Goal: Information Seeking & Learning: Check status

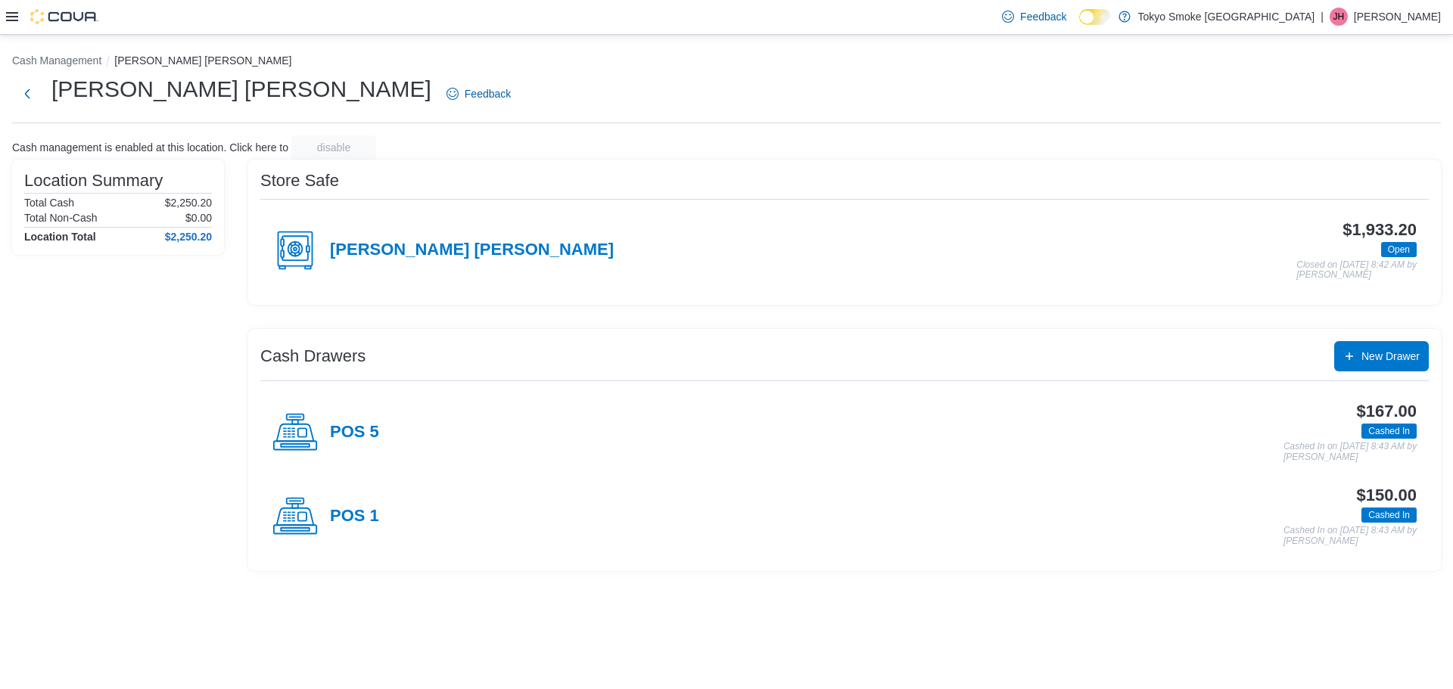
click at [17, 19] on icon at bounding box center [12, 17] width 12 height 12
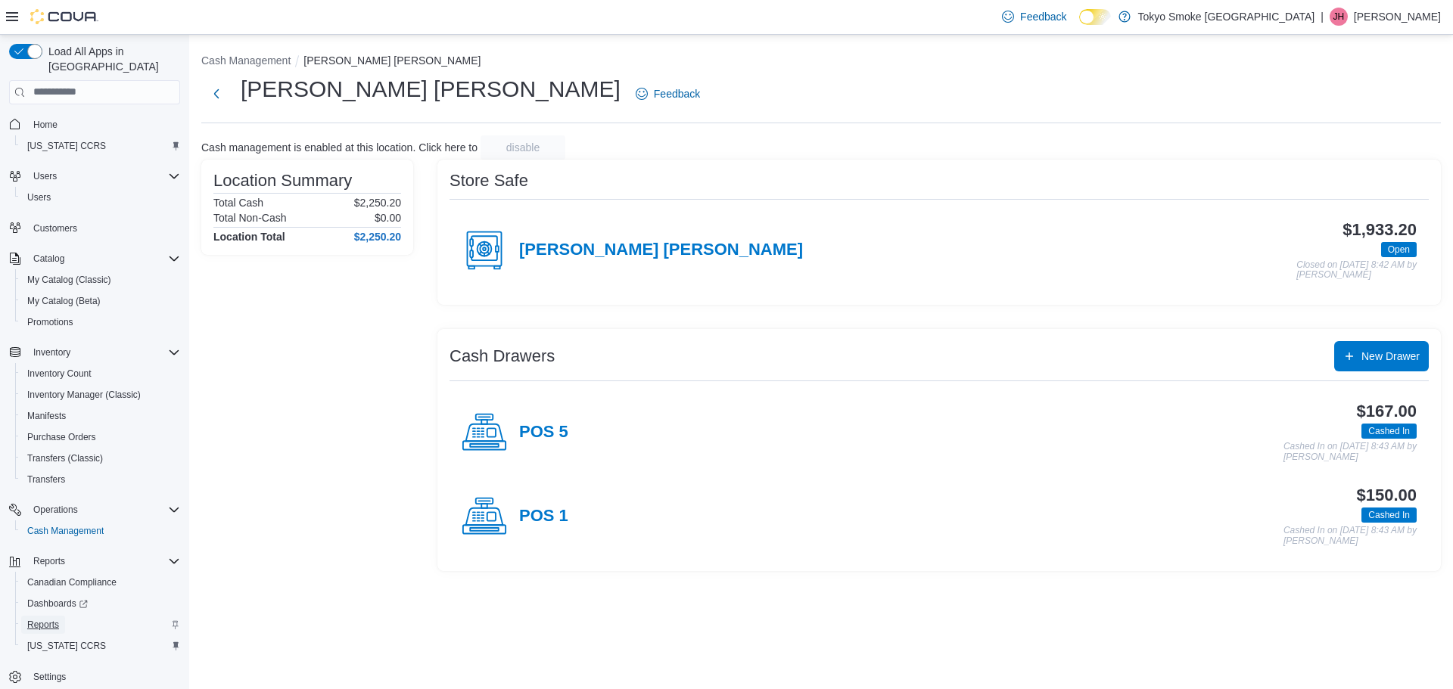
click at [60, 616] on link "Reports" at bounding box center [43, 625] width 44 height 18
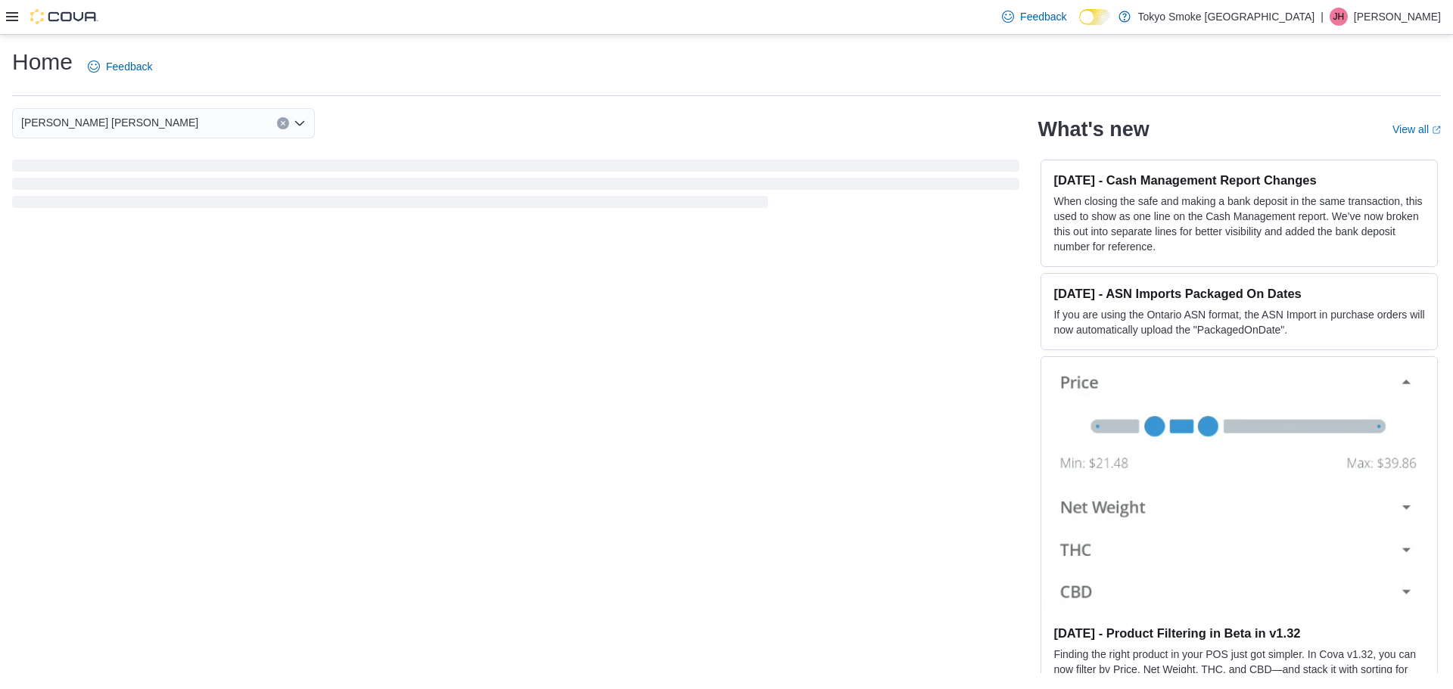
click at [14, 17] on icon at bounding box center [12, 16] width 12 height 9
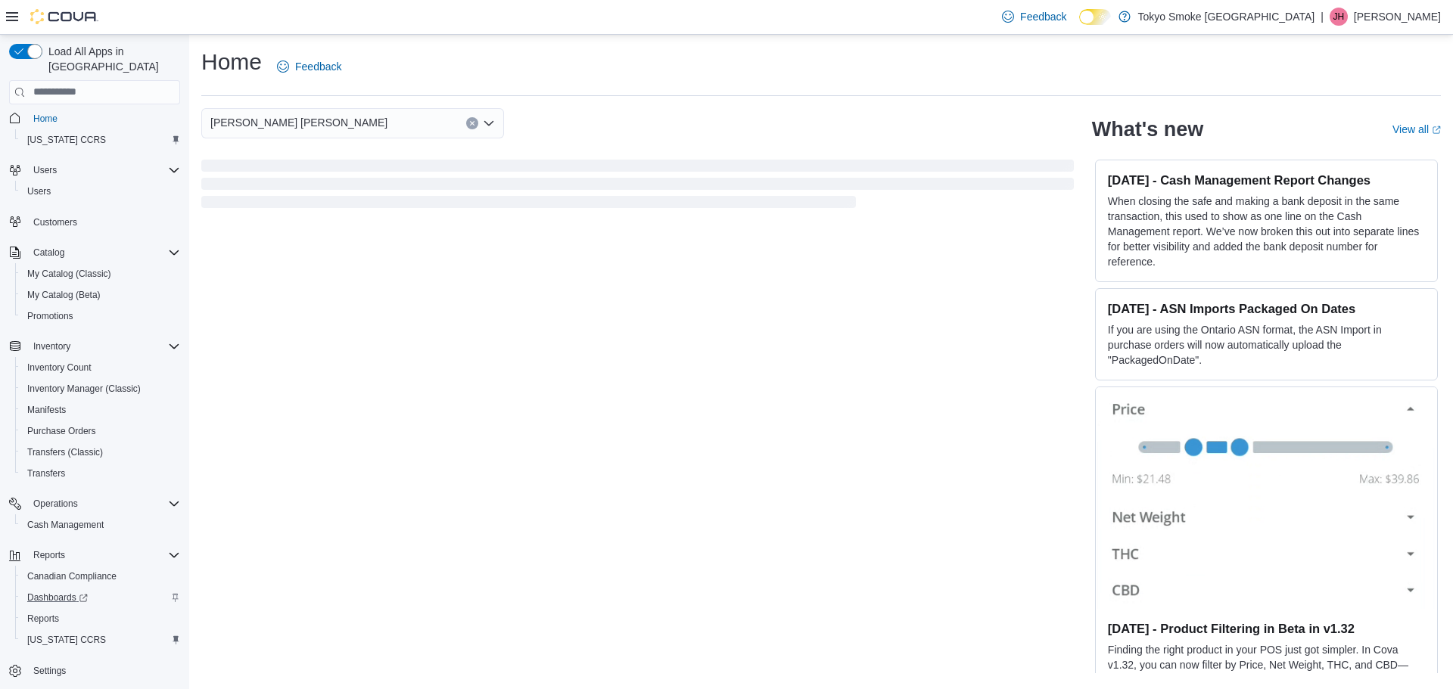
scroll to position [7, 0]
click at [53, 612] on span "Reports" at bounding box center [43, 618] width 32 height 12
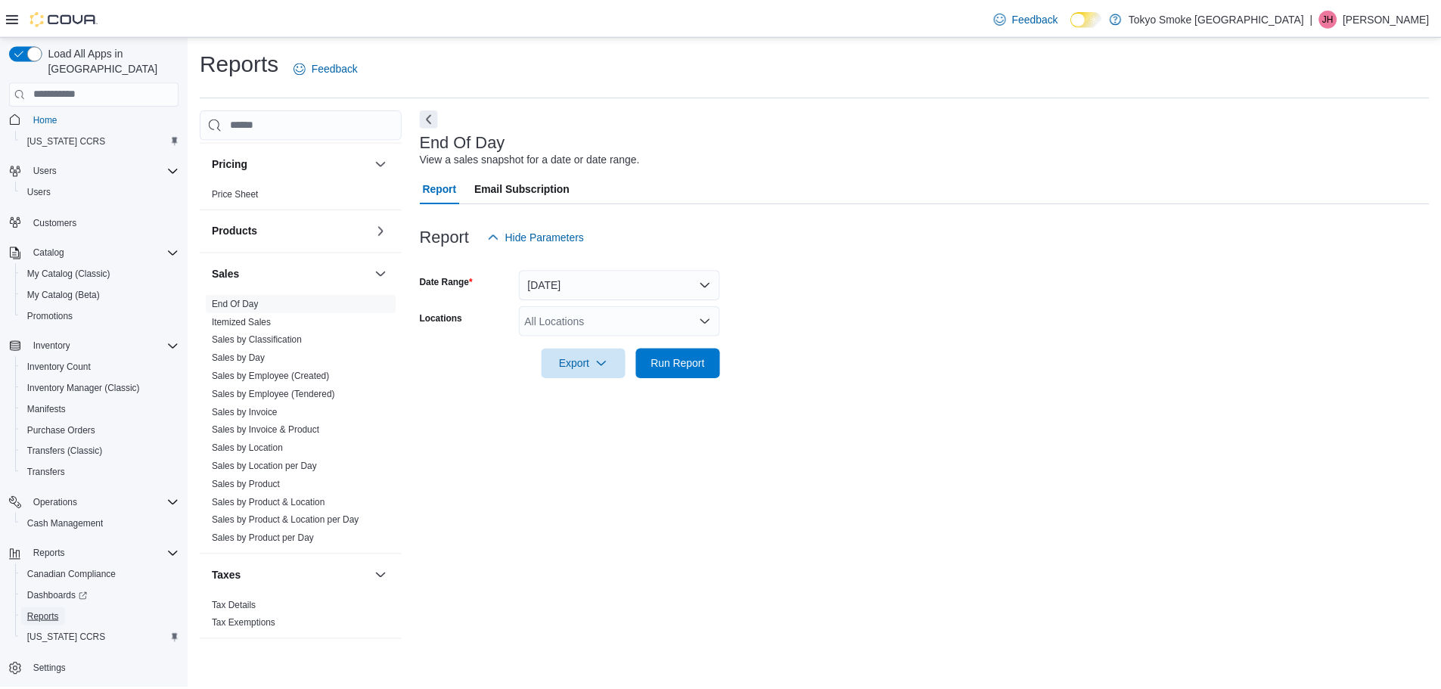
scroll to position [827, 0]
drag, startPoint x: 309, startPoint y: 395, endPoint x: 370, endPoint y: 378, distance: 63.5
click at [309, 395] on link "Sales by Employee (Tendered)" at bounding box center [275, 393] width 124 height 11
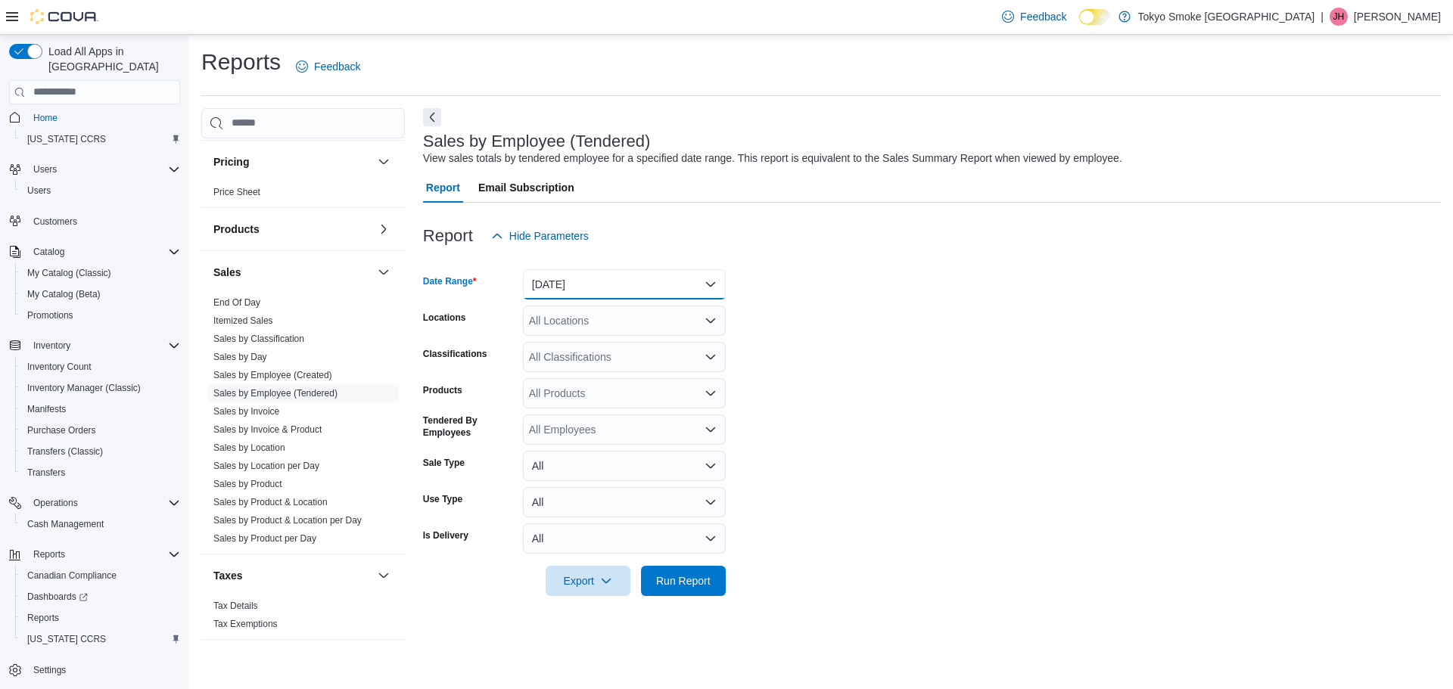
click at [645, 296] on button "Yesterday" at bounding box center [624, 284] width 203 height 30
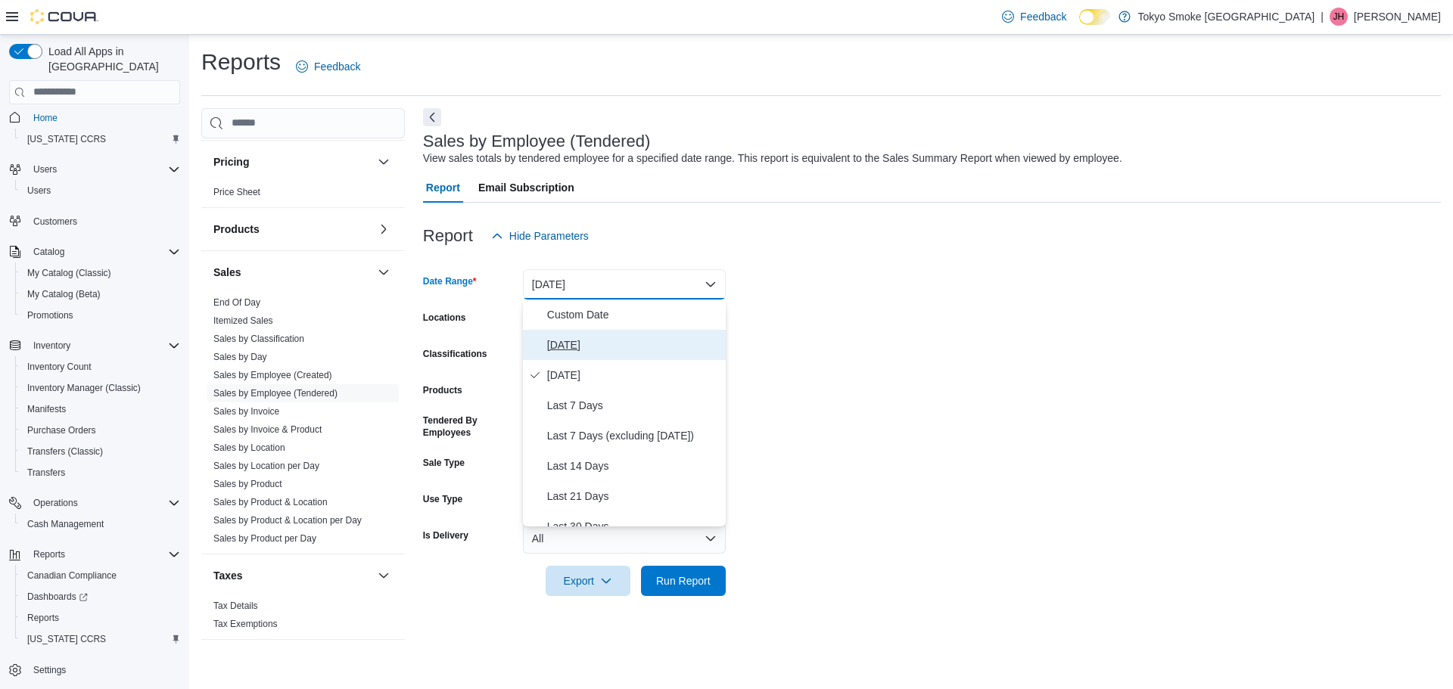
drag, startPoint x: 633, startPoint y: 342, endPoint x: 612, endPoint y: 329, distance: 24.8
click at [633, 342] on span "[DATE]" at bounding box center [633, 345] width 172 height 18
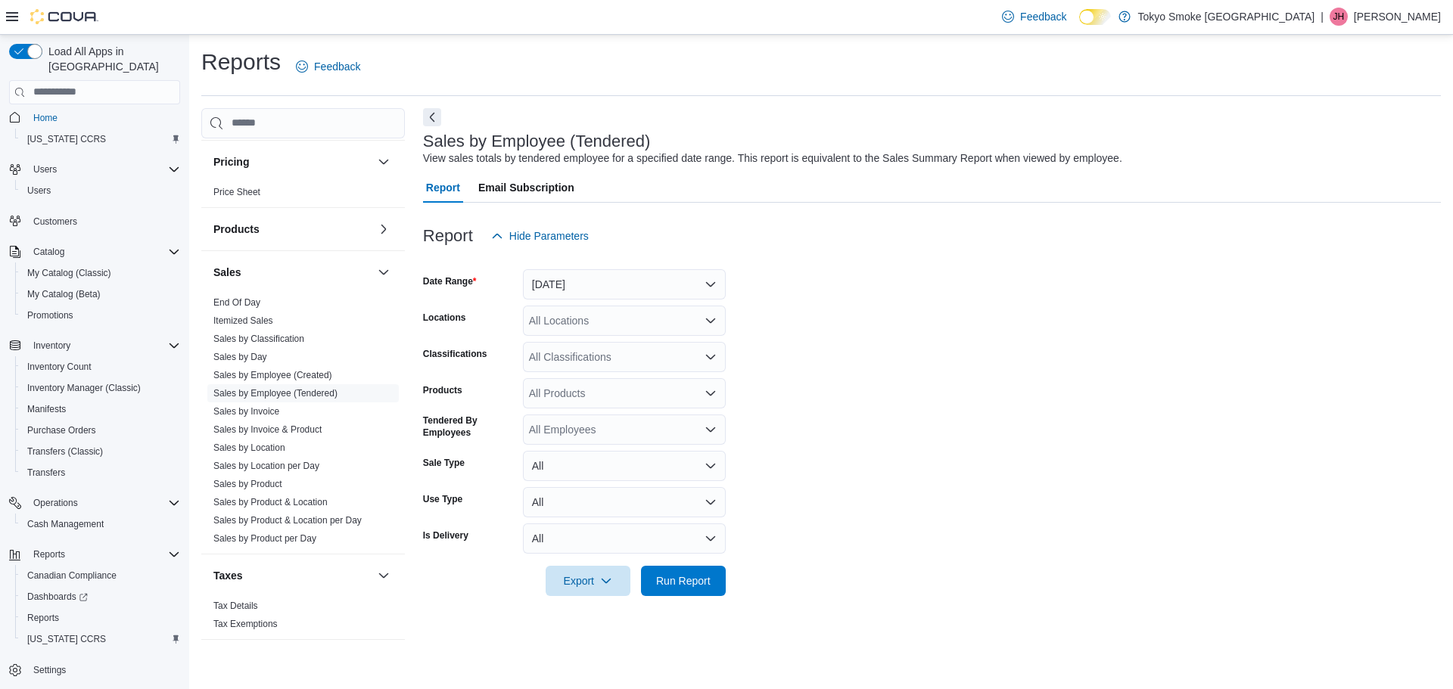
click at [607, 325] on div "All Locations" at bounding box center [624, 321] width 203 height 30
type input "***"
click at [634, 353] on span "[PERSON_NAME] [PERSON_NAME]" at bounding box center [651, 346] width 177 height 15
click at [678, 586] on span "Run Report" at bounding box center [683, 580] width 54 height 15
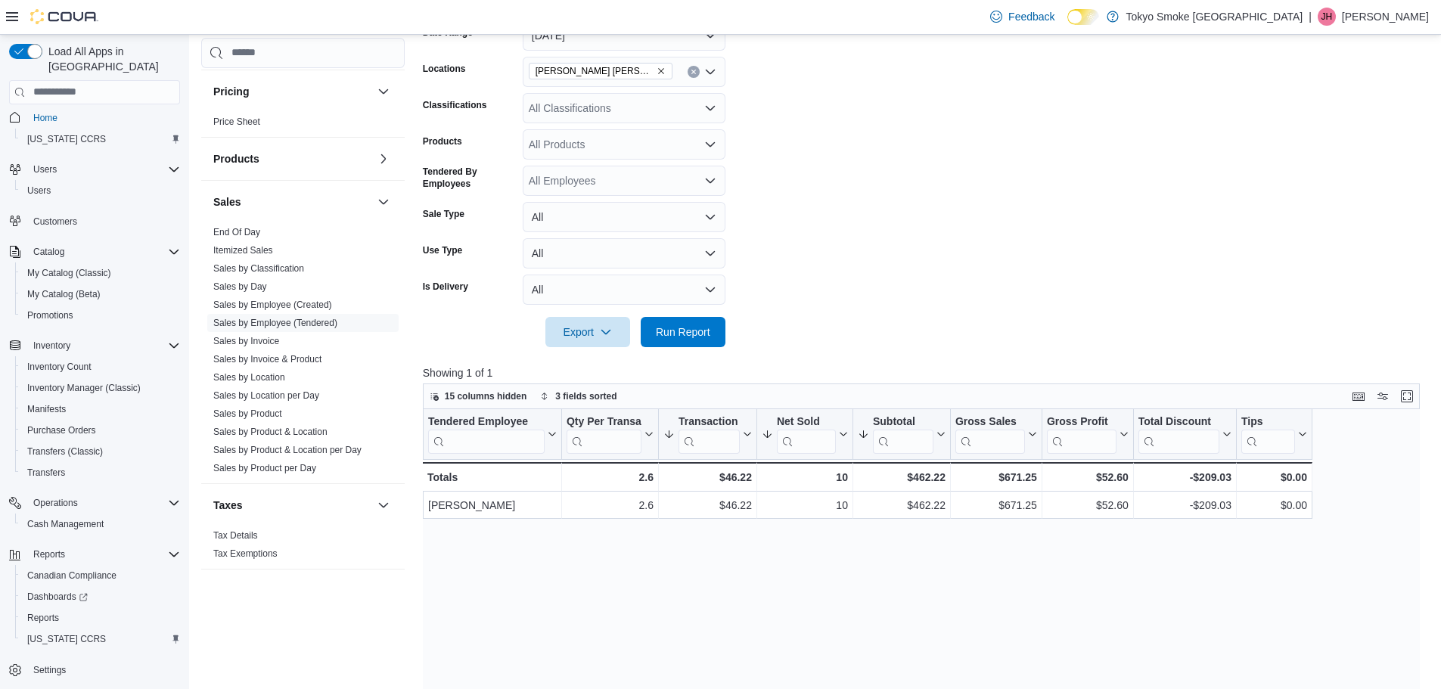
scroll to position [378, 0]
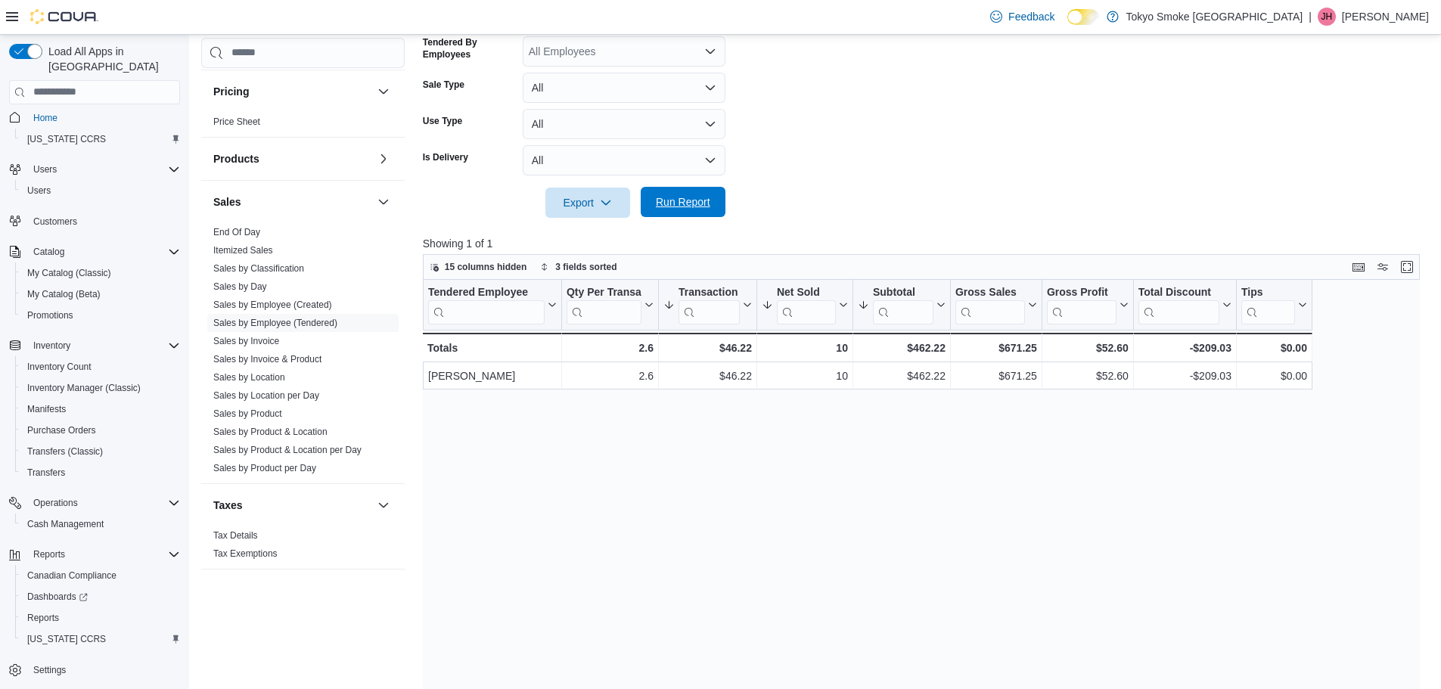
click at [719, 198] on button "Run Report" at bounding box center [683, 202] width 85 height 30
click at [687, 213] on span "Run Report" at bounding box center [683, 202] width 67 height 30
drag, startPoint x: 691, startPoint y: 200, endPoint x: 673, endPoint y: 226, distance: 32.5
click at [691, 200] on span "Run Report" at bounding box center [683, 202] width 54 height 15
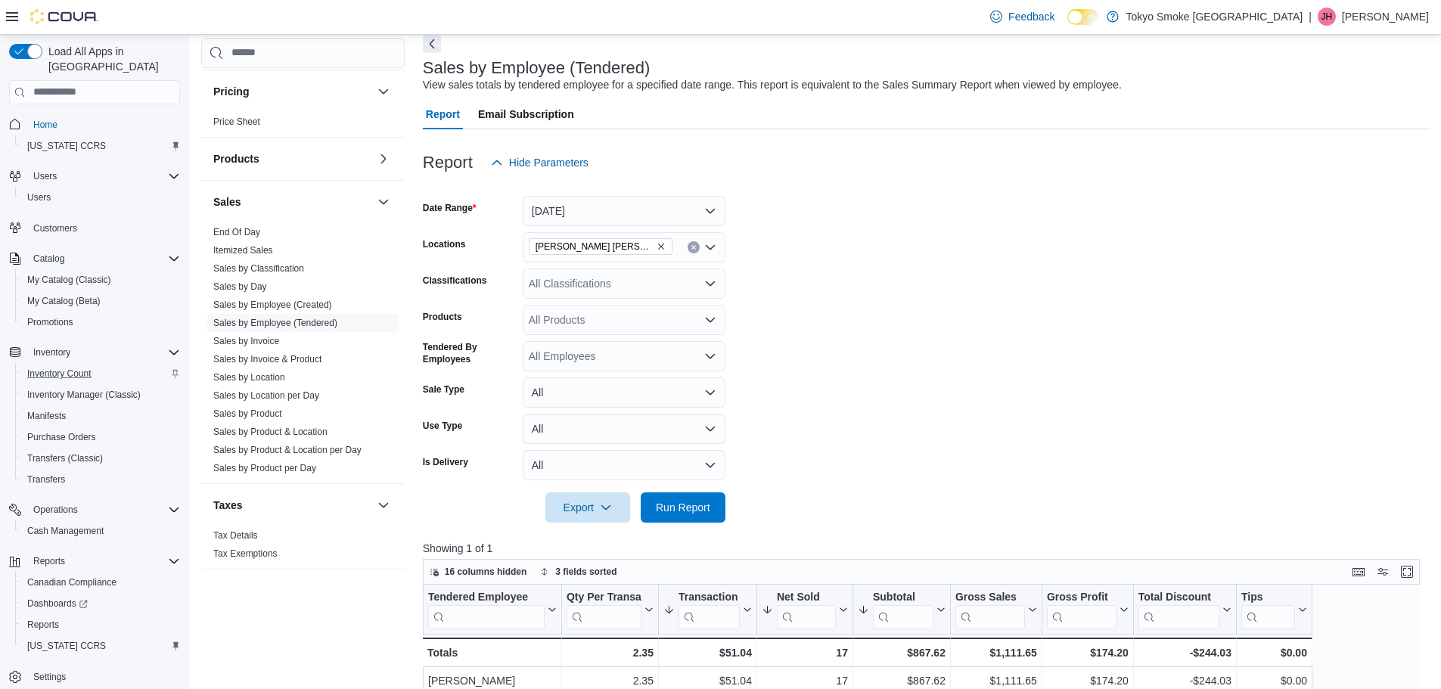
scroll to position [0, 0]
